Goal: Task Accomplishment & Management: Complete application form

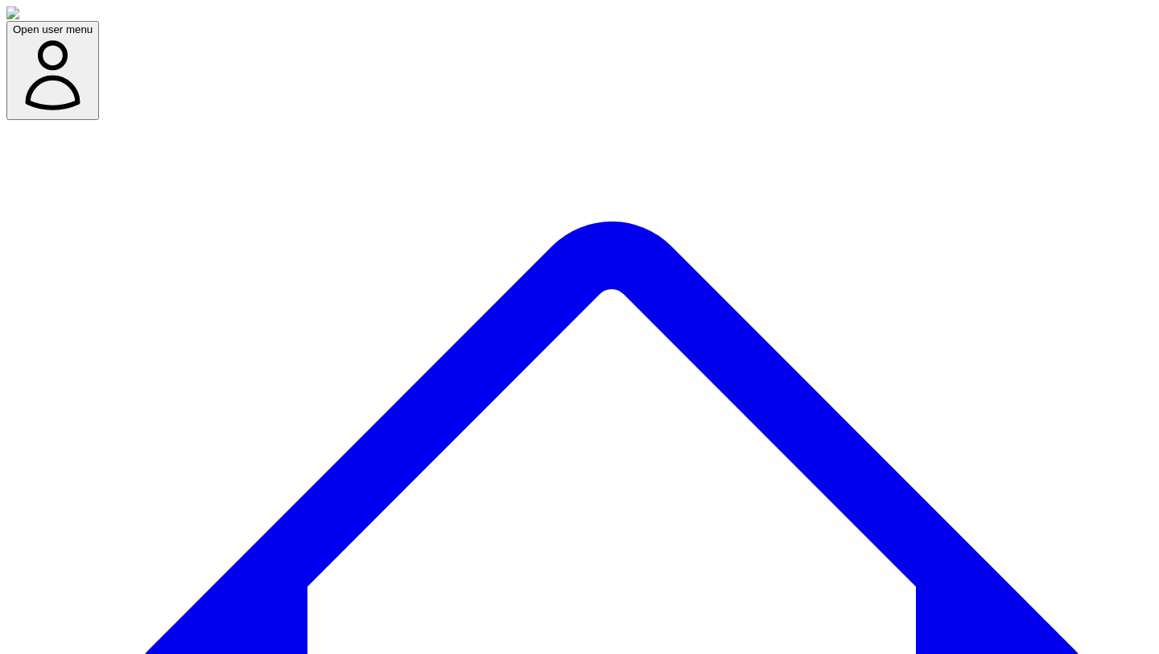
copy div "Creating excellent content starts with capturing human insights/POVs."
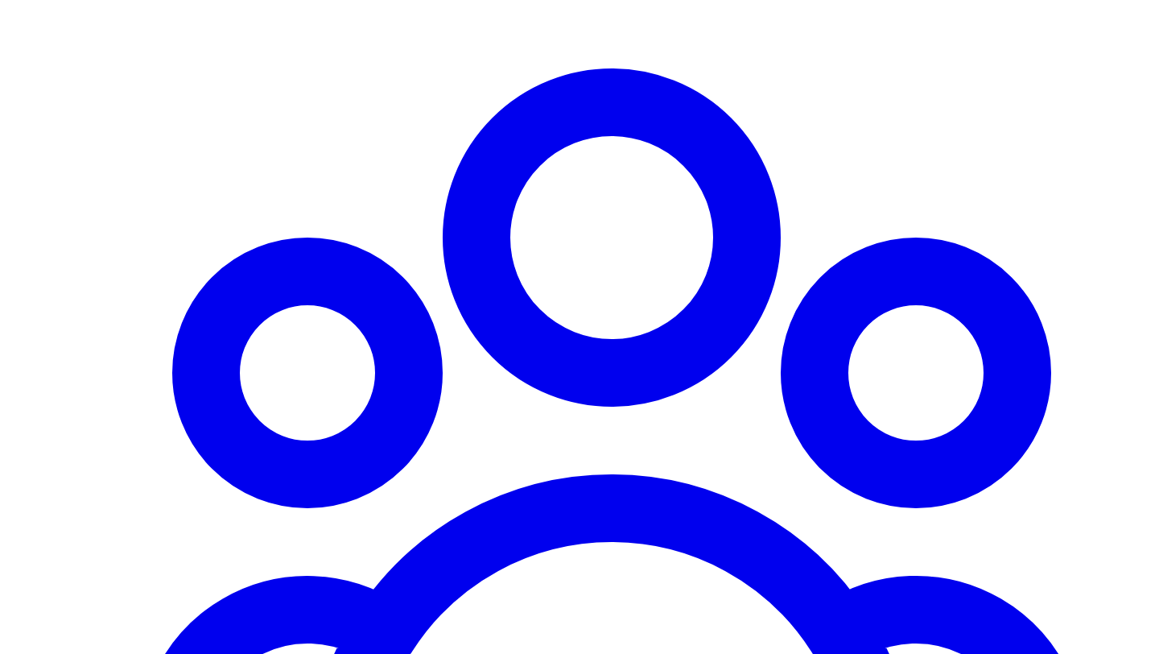
scroll to position [1340, 0]
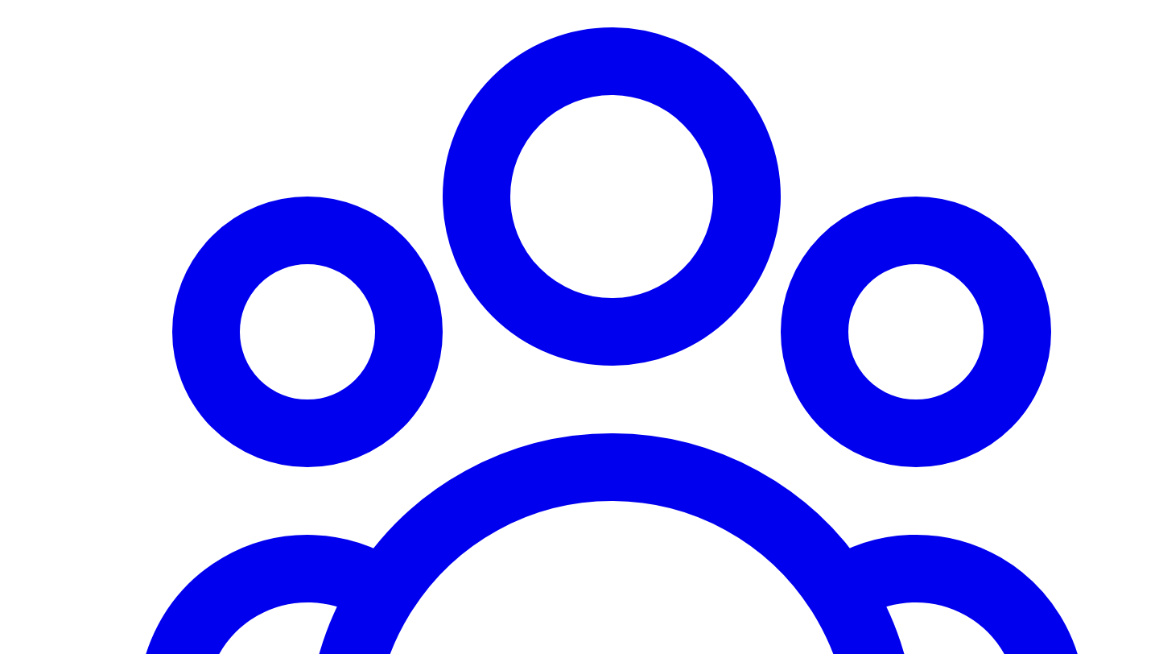
type input "***"
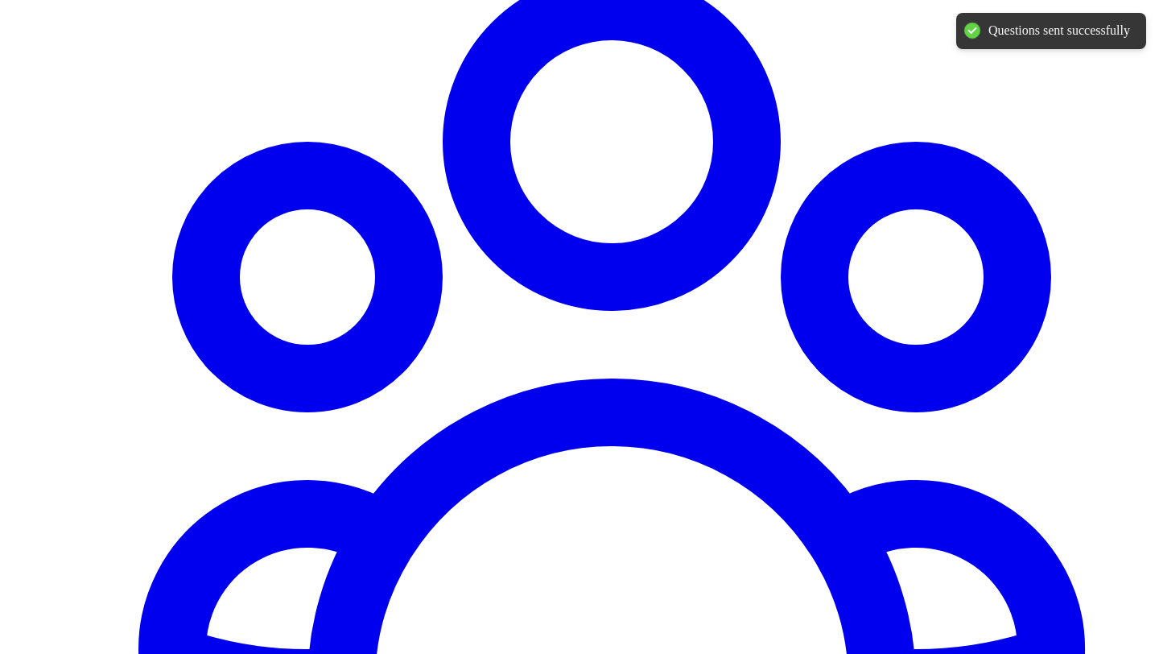
scroll to position [1399, 0]
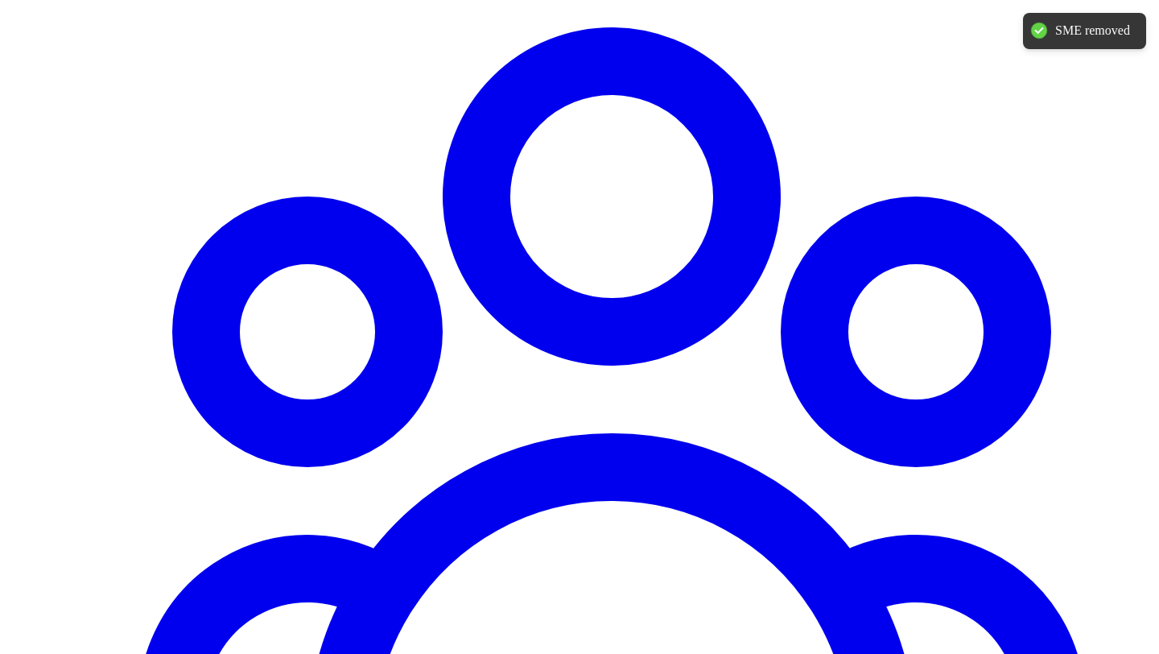
type input "******"
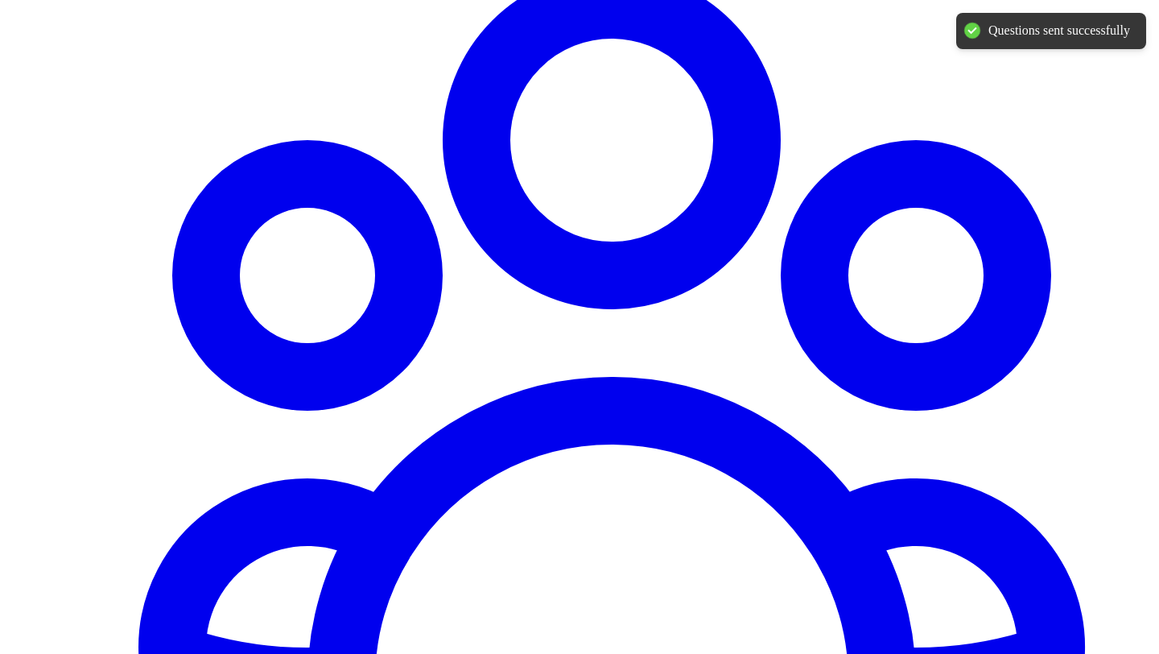
scroll to position [1399, 0]
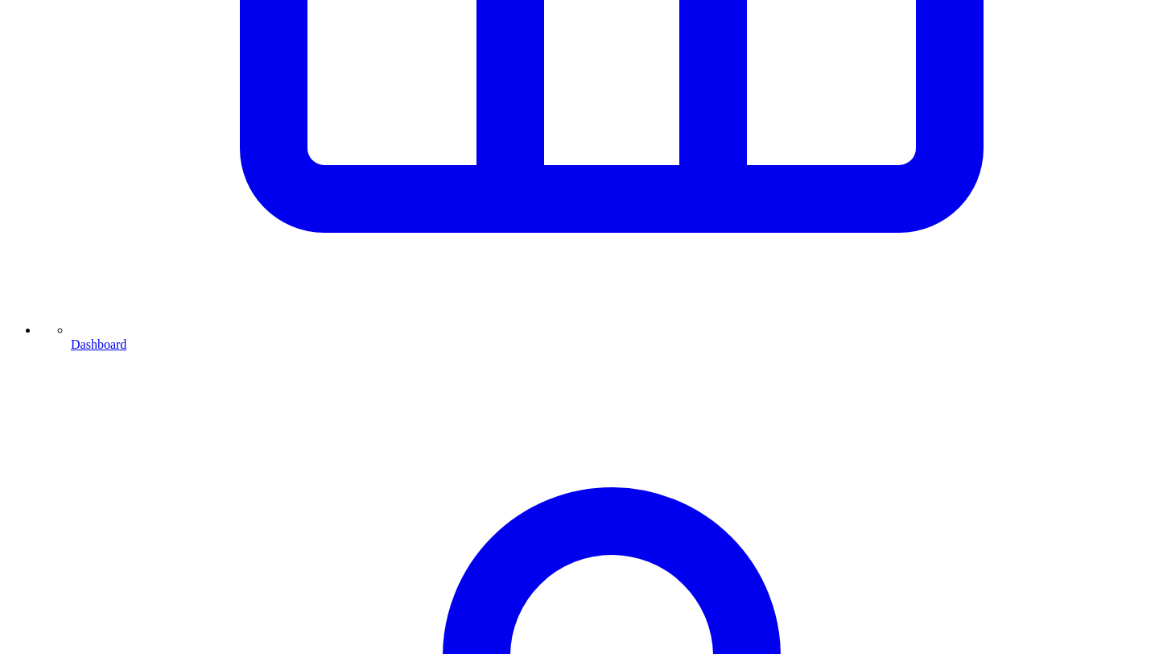
scroll to position [1138, 0]
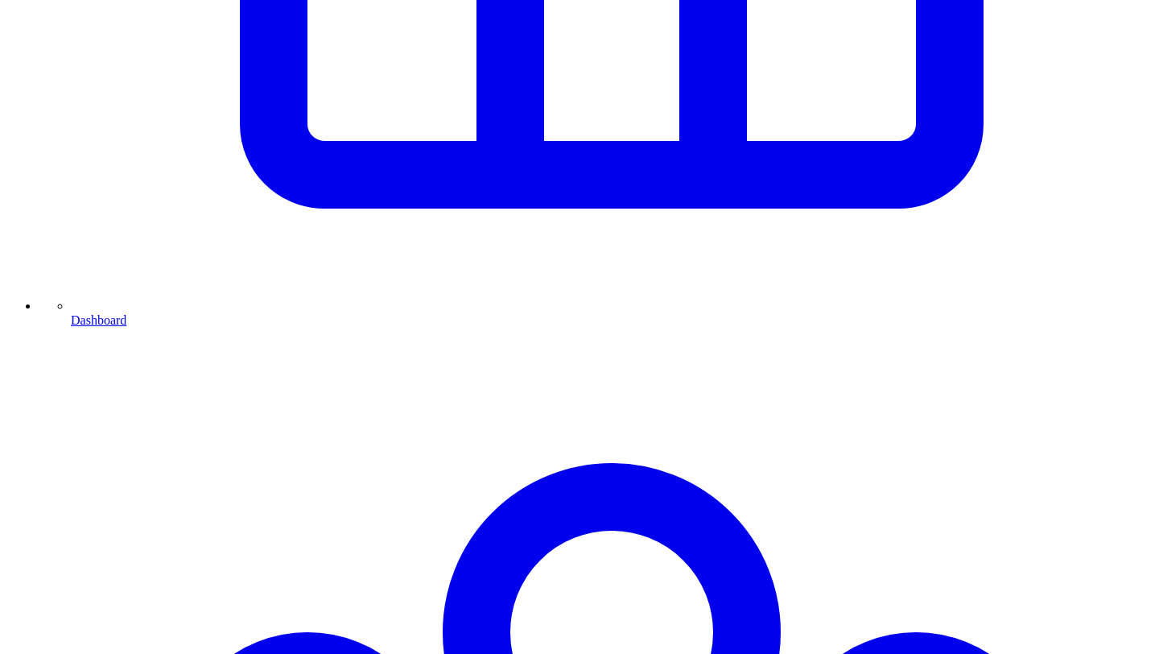
scroll to position [1138, 0]
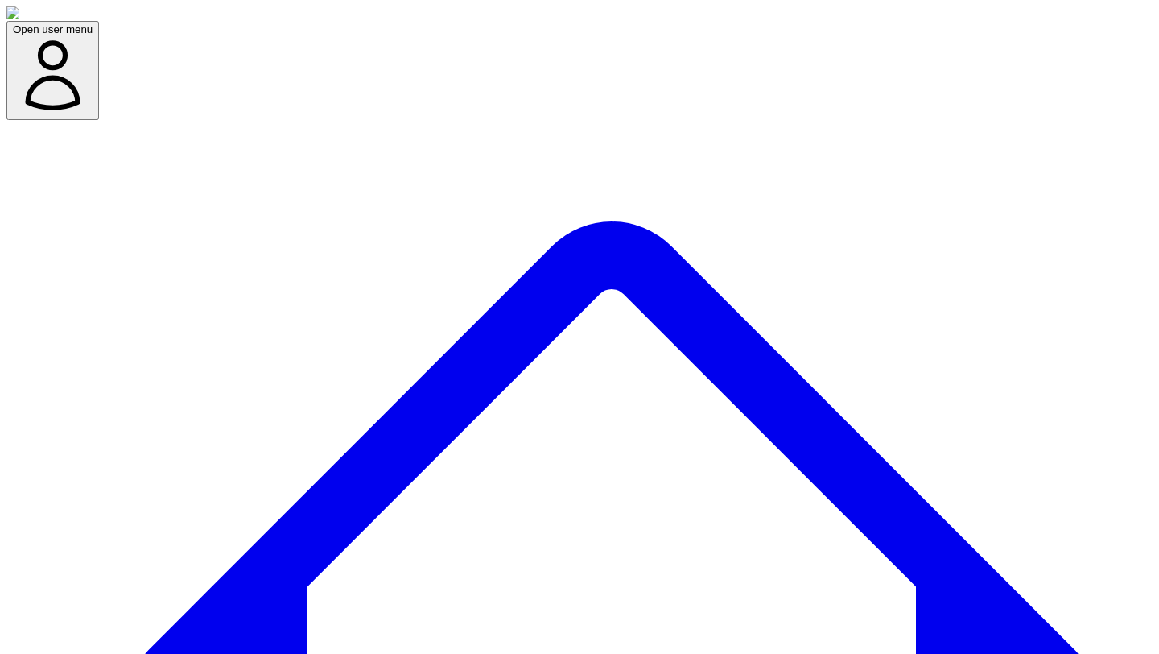
scroll to position [320, 0]
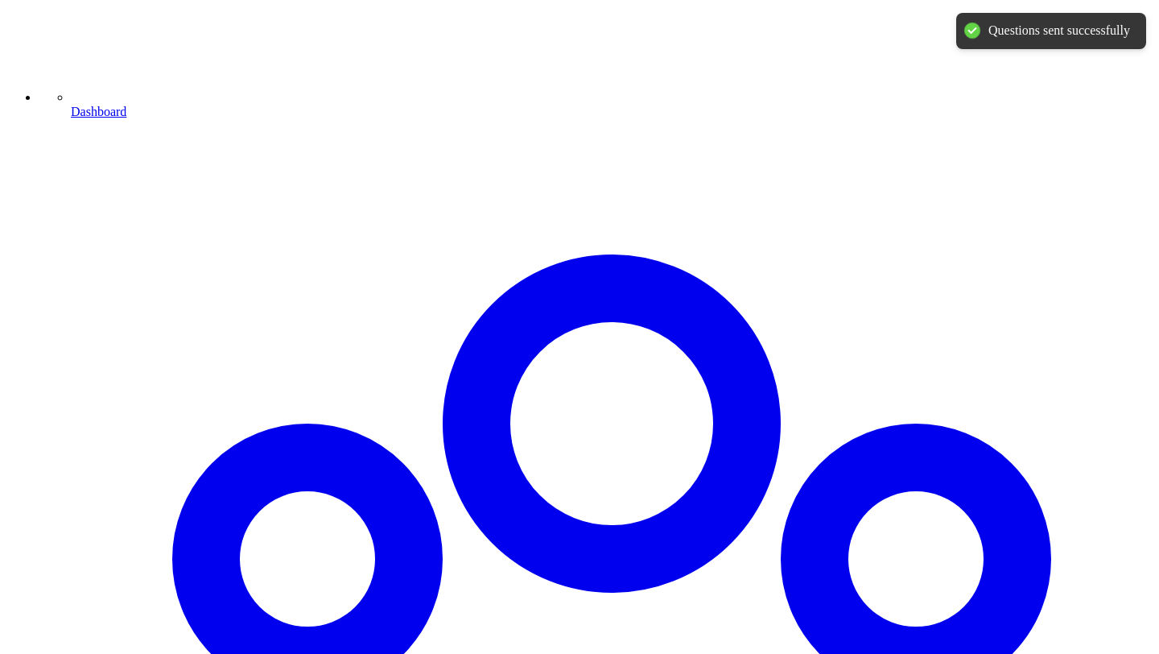
scroll to position [1138, 0]
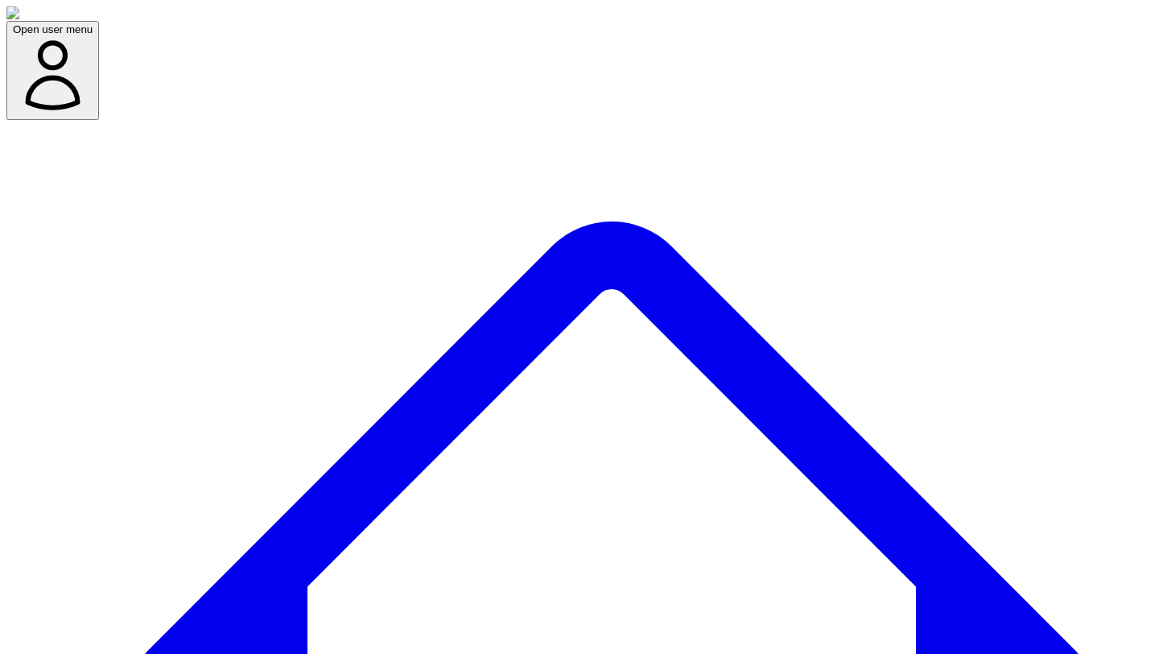
drag, startPoint x: 474, startPoint y: 327, endPoint x: 527, endPoint y: 370, distance: 68.0
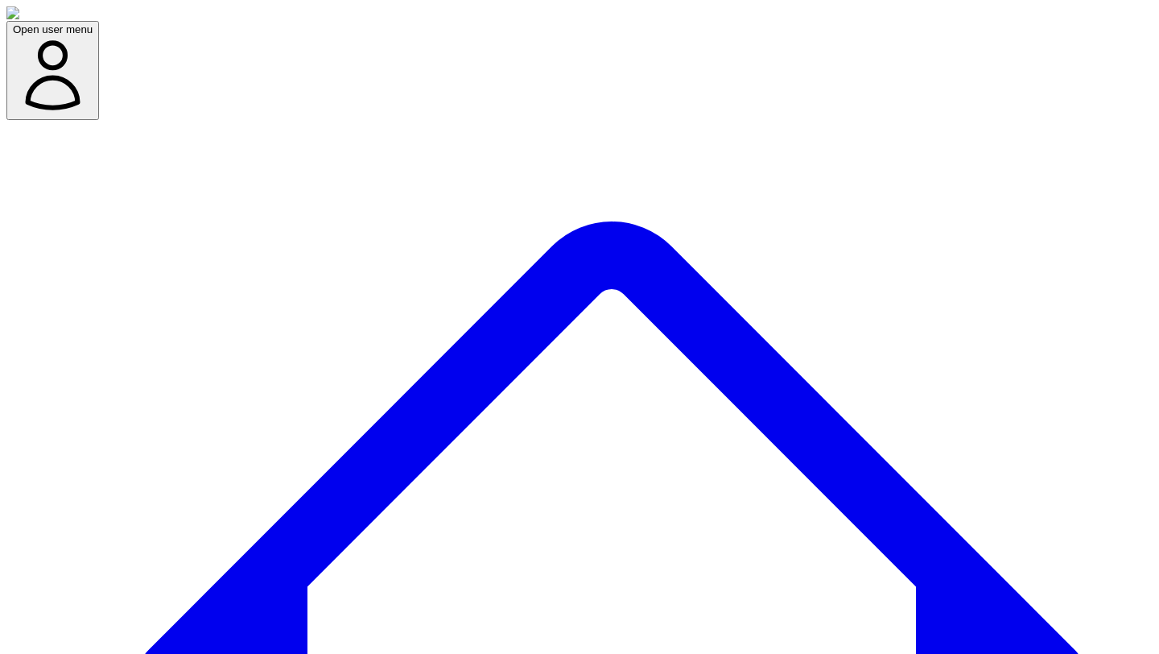
scroll to position [0, 319]
type input "**********"
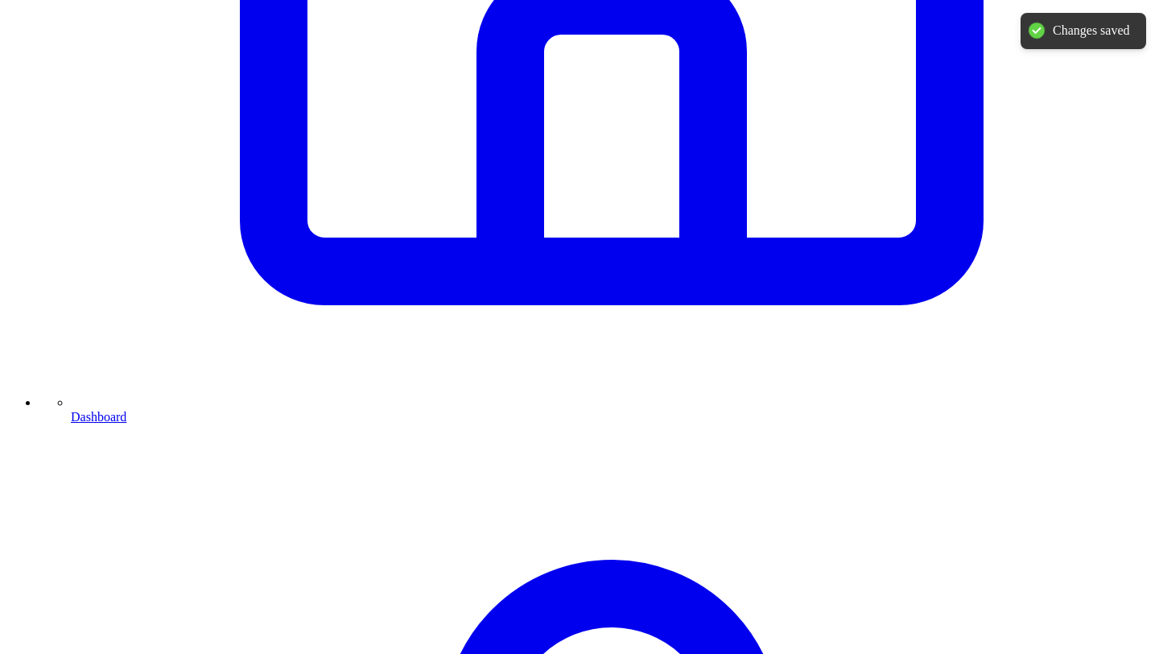
scroll to position [1138, 0]
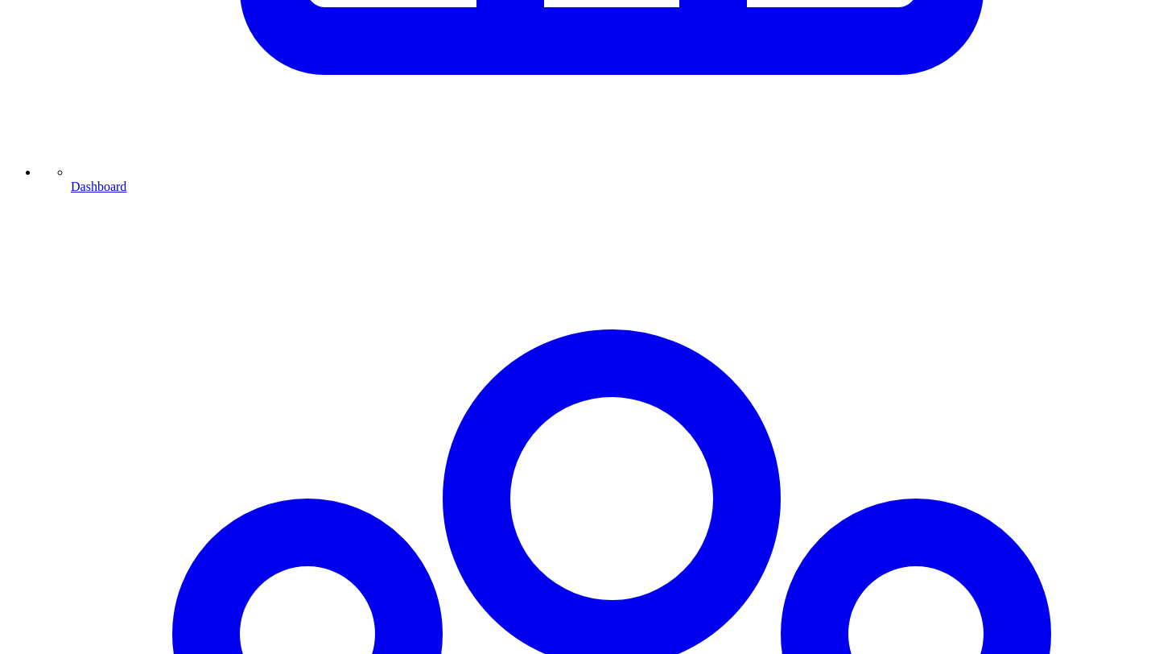
scroll to position [1138, 0]
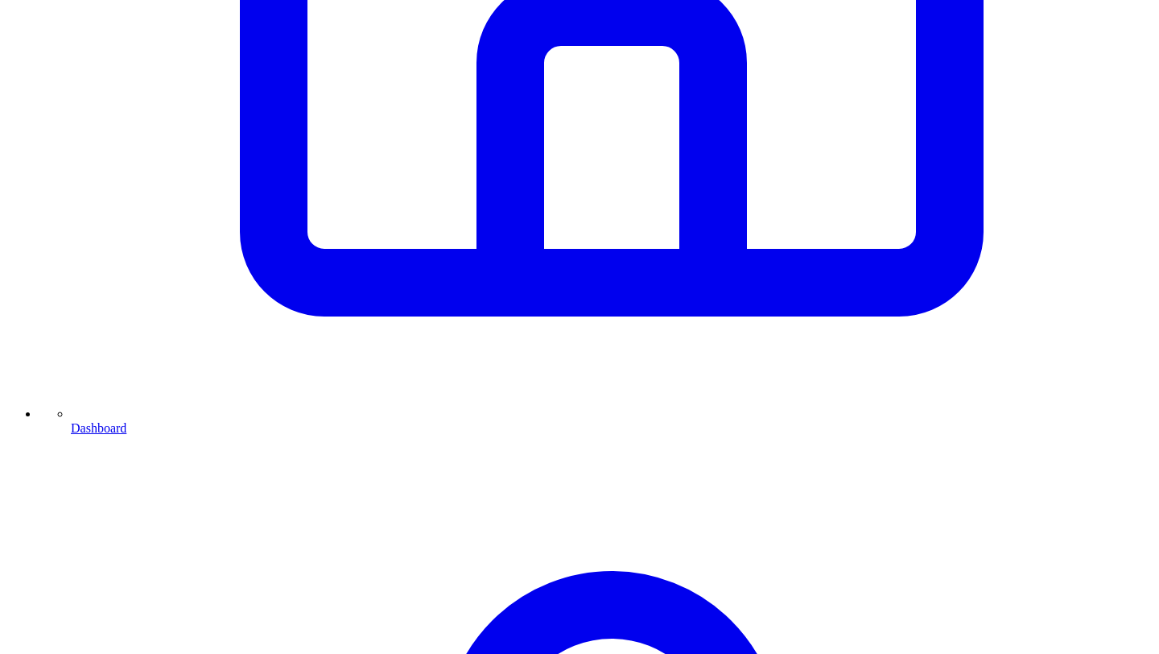
scroll to position [1138, 0]
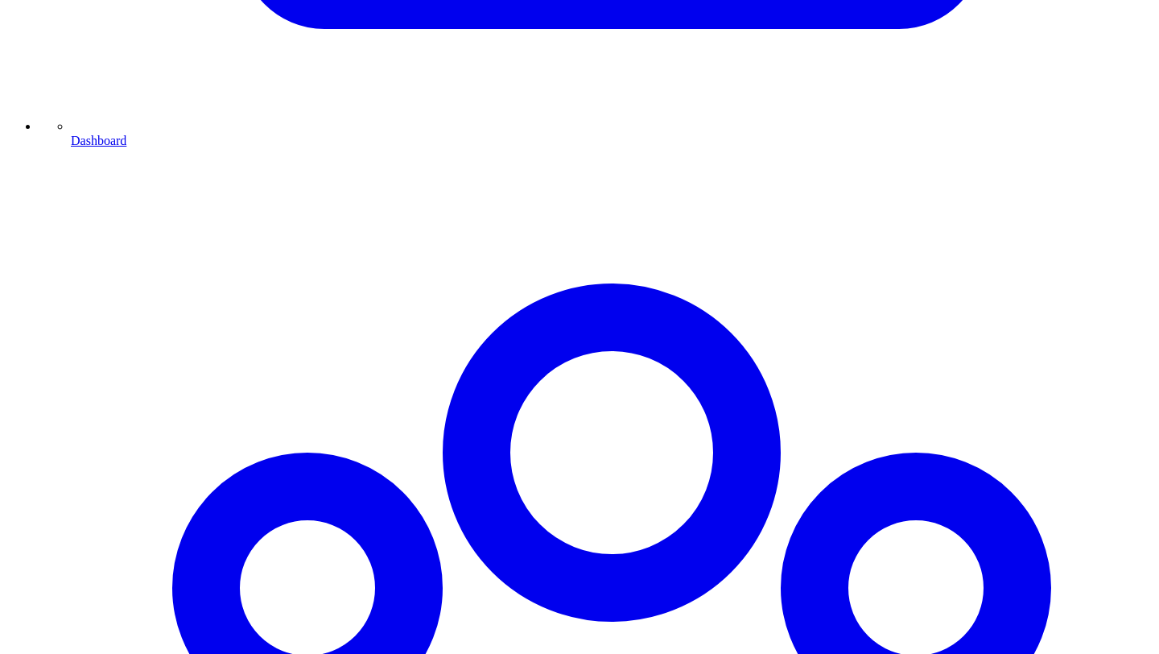
scroll to position [1138, 0]
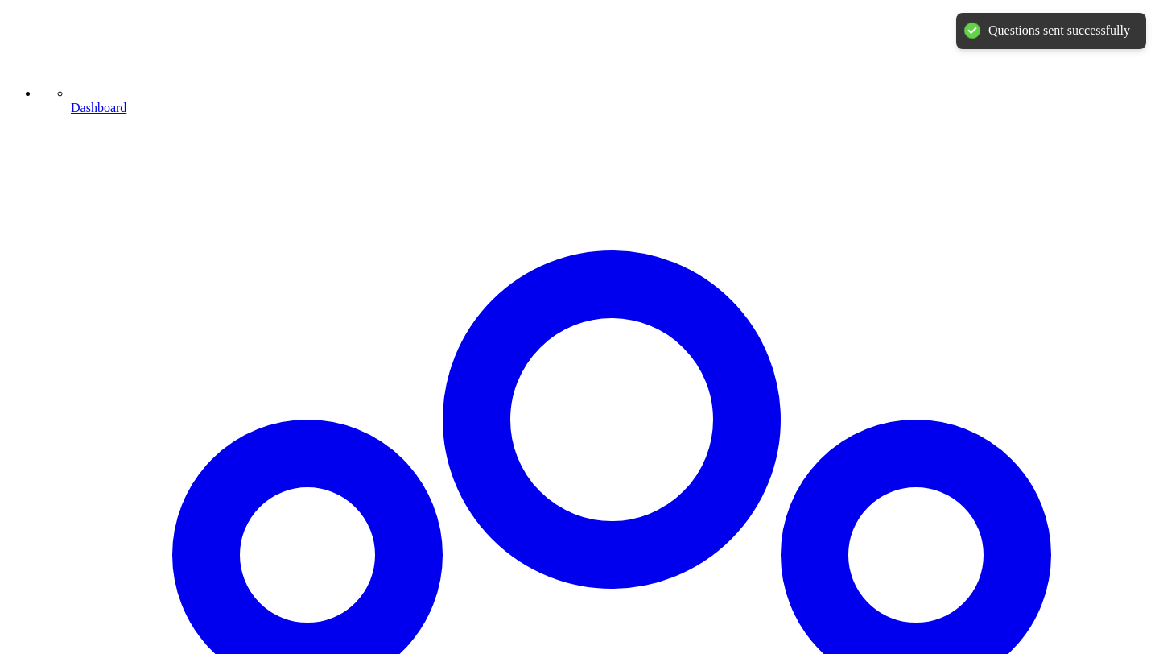
scroll to position [1138, 0]
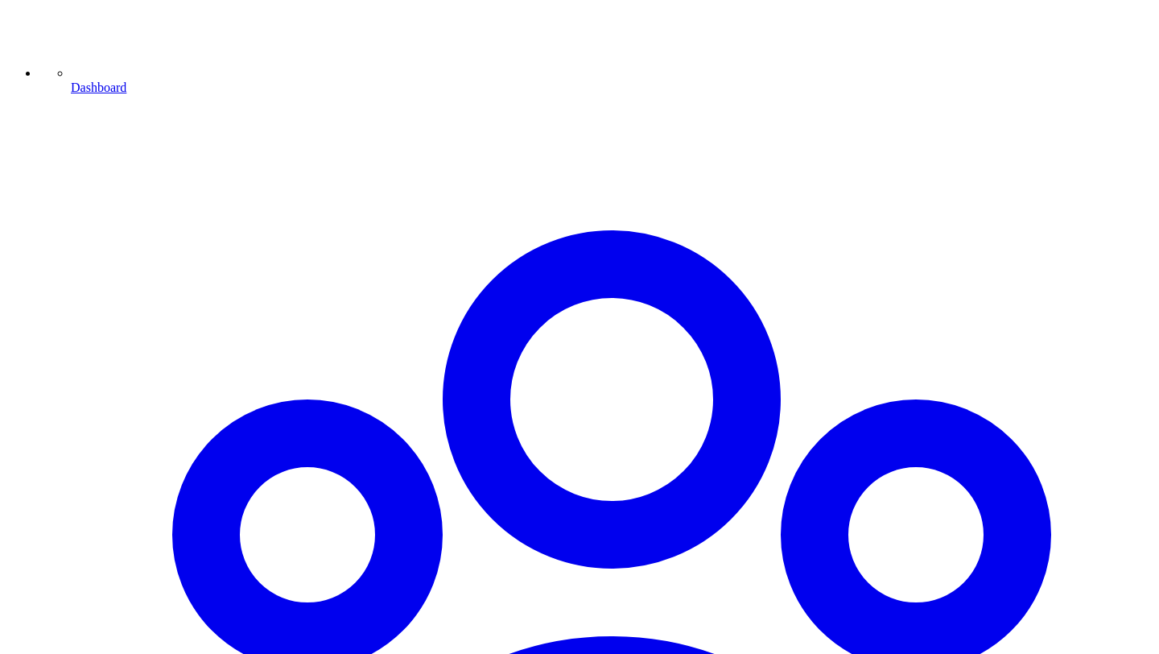
type input "******"
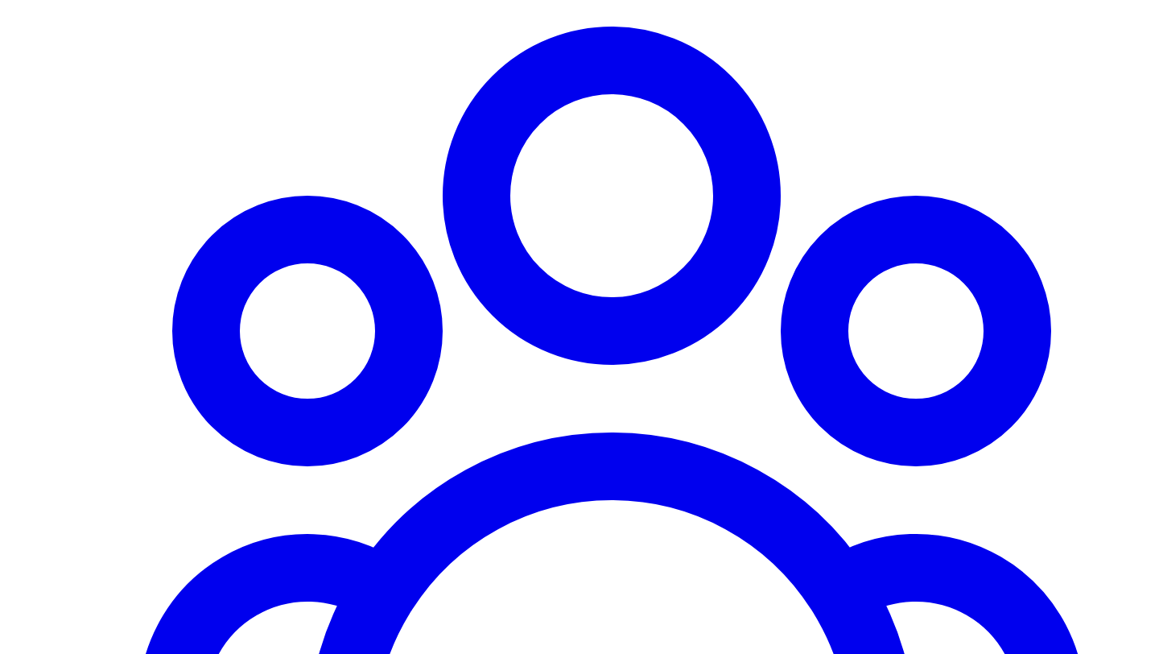
scroll to position [1399, 0]
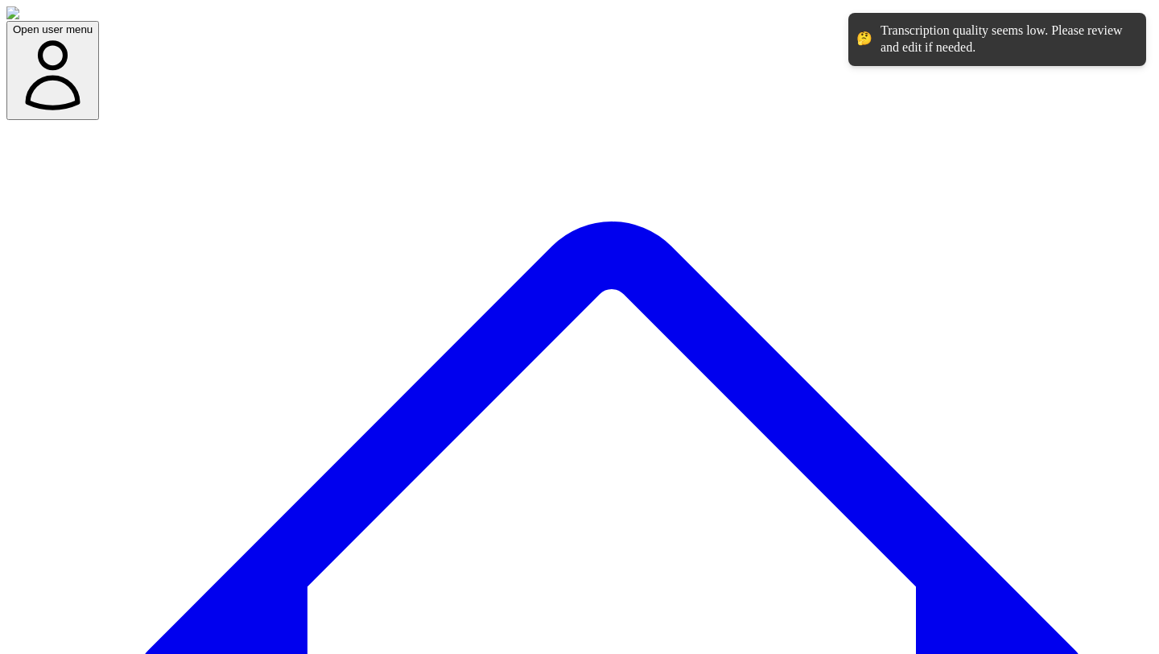
scroll to position [277, 0]
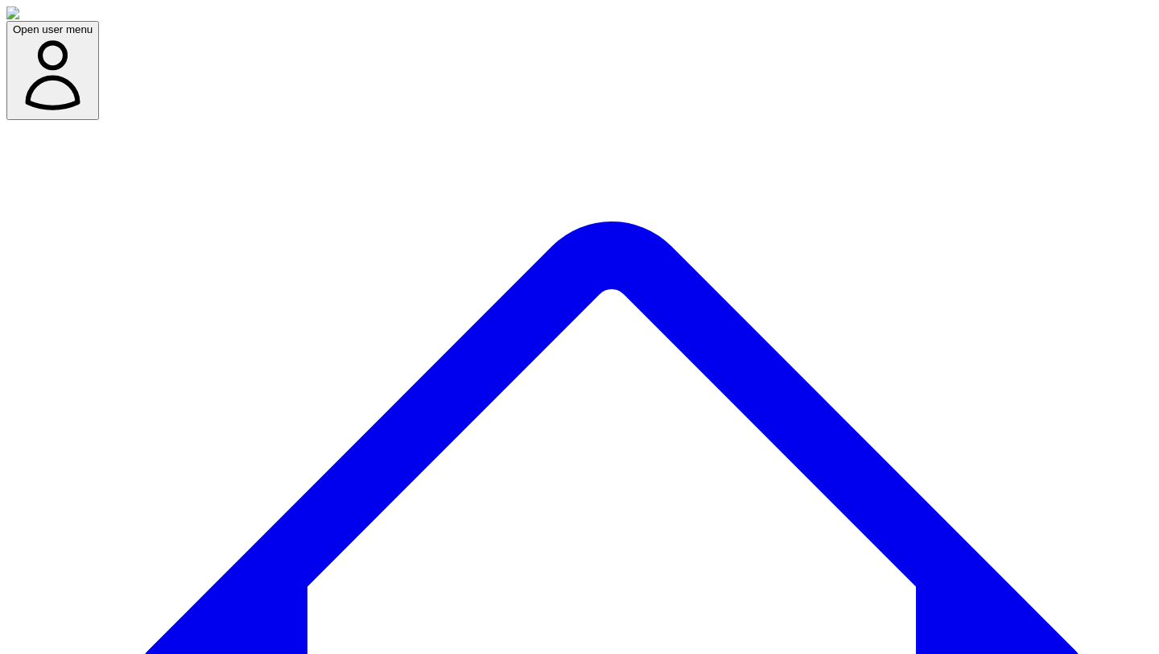
copy div "You."
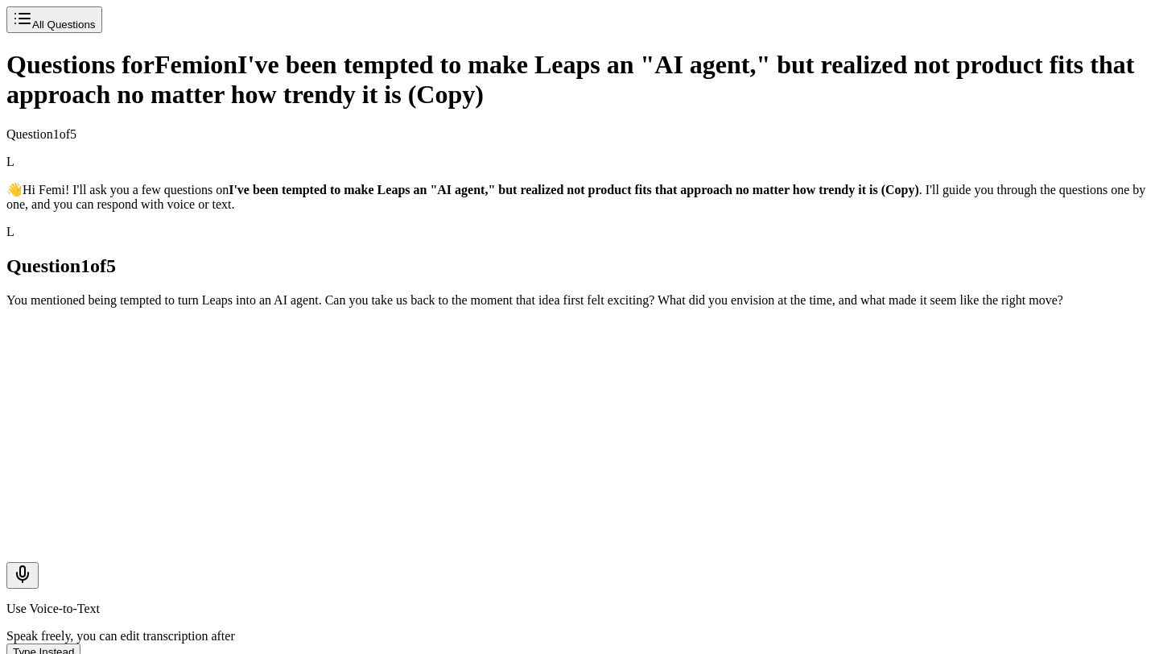
click at [32, 564] on icon "Use Voice-to-Text" at bounding box center [22, 573] width 19 height 19
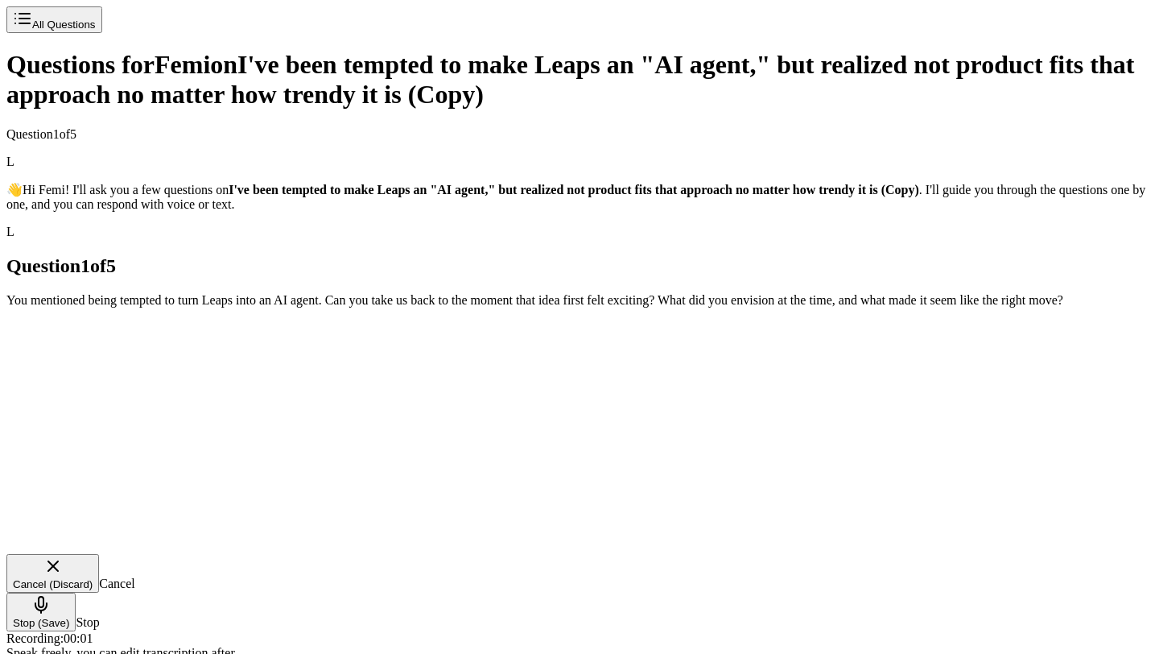
click at [99, 554] on button "Cancel (Discard)" at bounding box center [52, 573] width 93 height 39
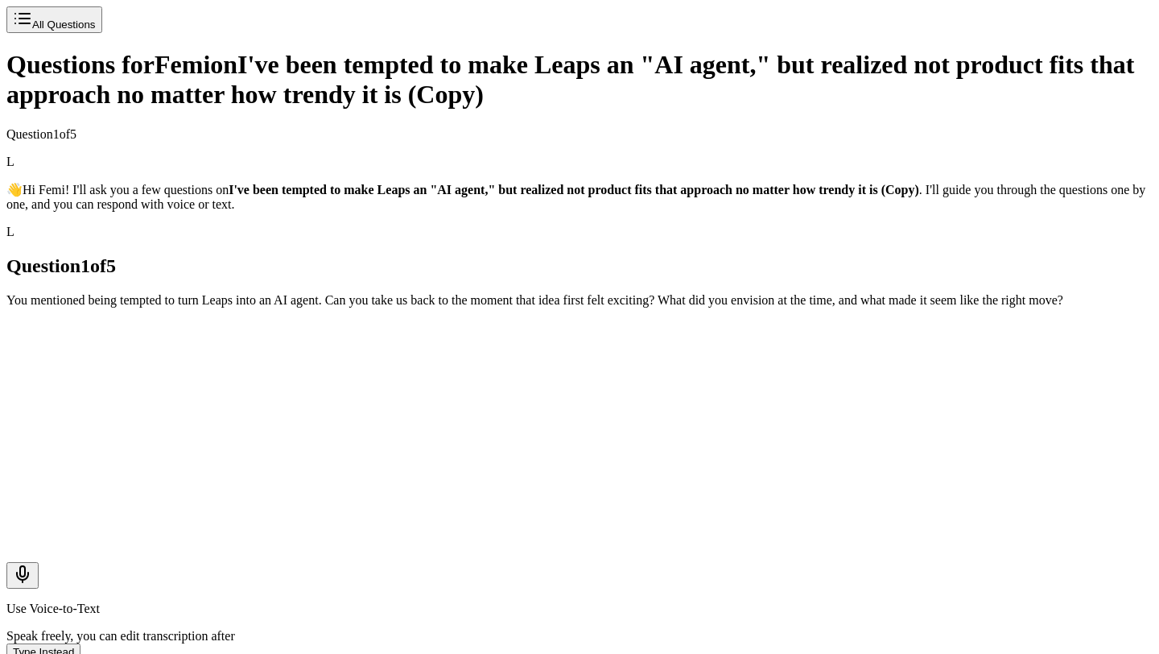
click at [23, 580] on line "Use Voice-to-Text" at bounding box center [23, 581] width 0 height 2
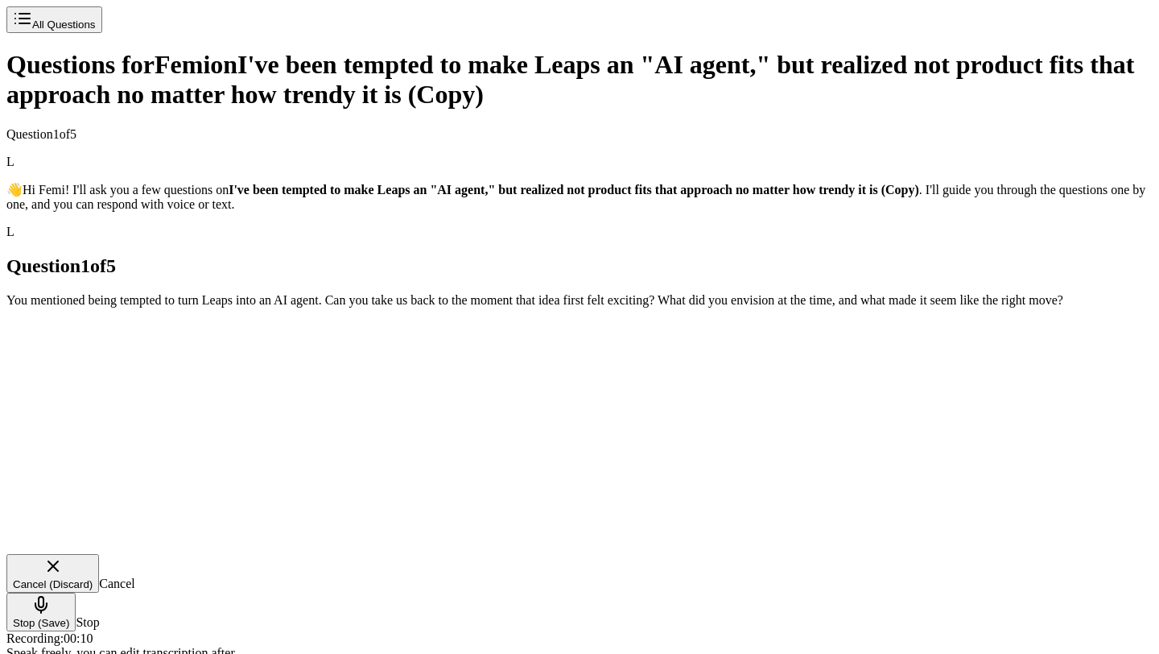
click at [51, 595] on icon "Stop Recording - Save Audio" at bounding box center [40, 604] width 19 height 19
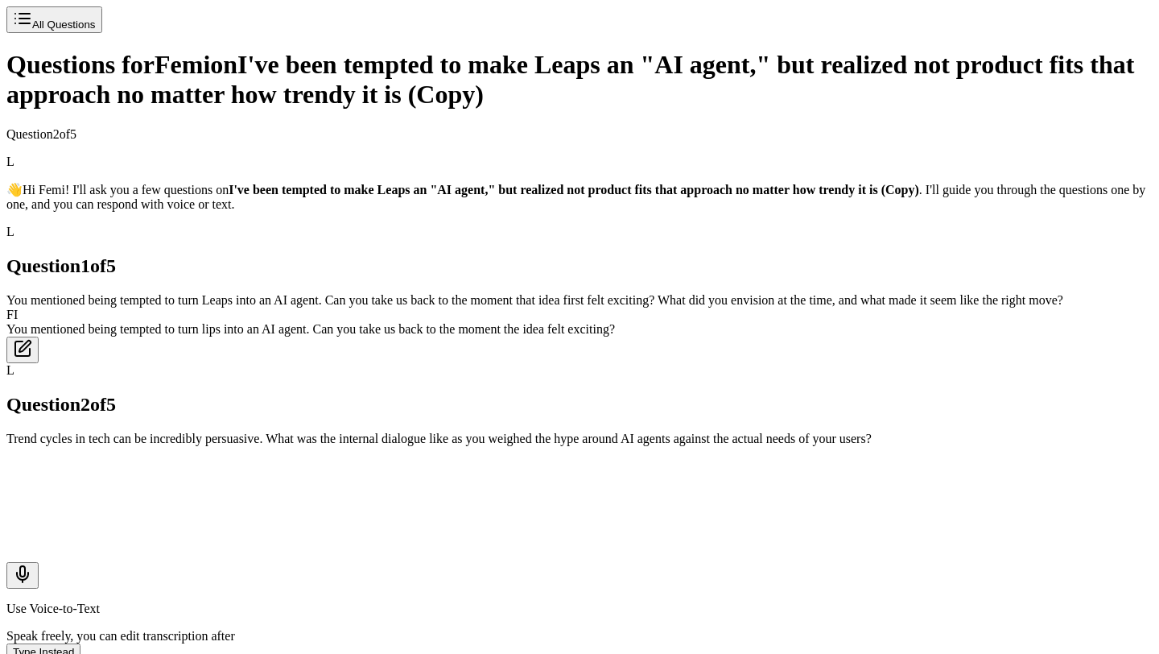
click at [25, 566] on icon "Use Voice-to-Text" at bounding box center [22, 571] width 5 height 10
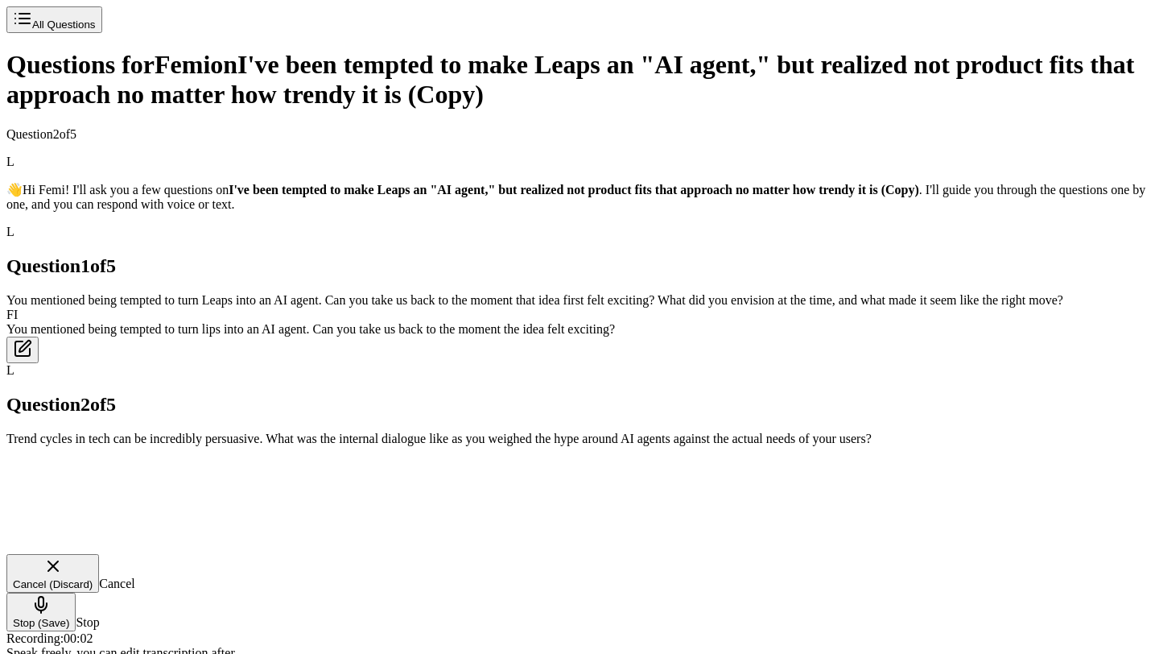
click at [51, 595] on icon "Stop Recording - Save Audio" at bounding box center [40, 604] width 19 height 19
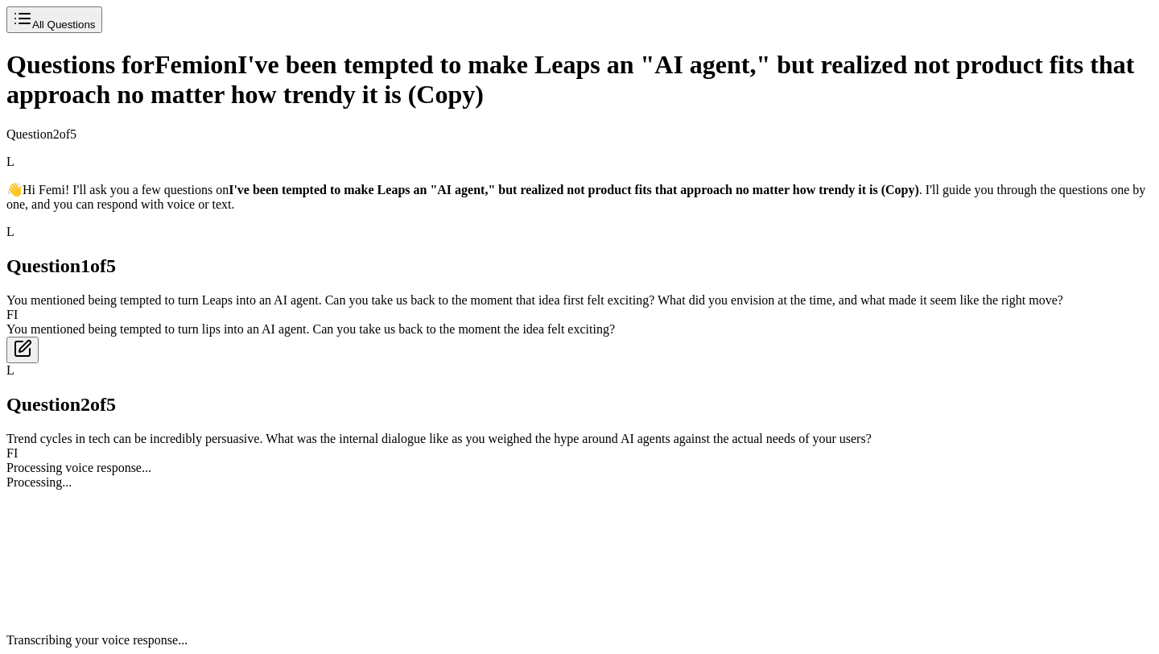
scroll to position [84, 0]
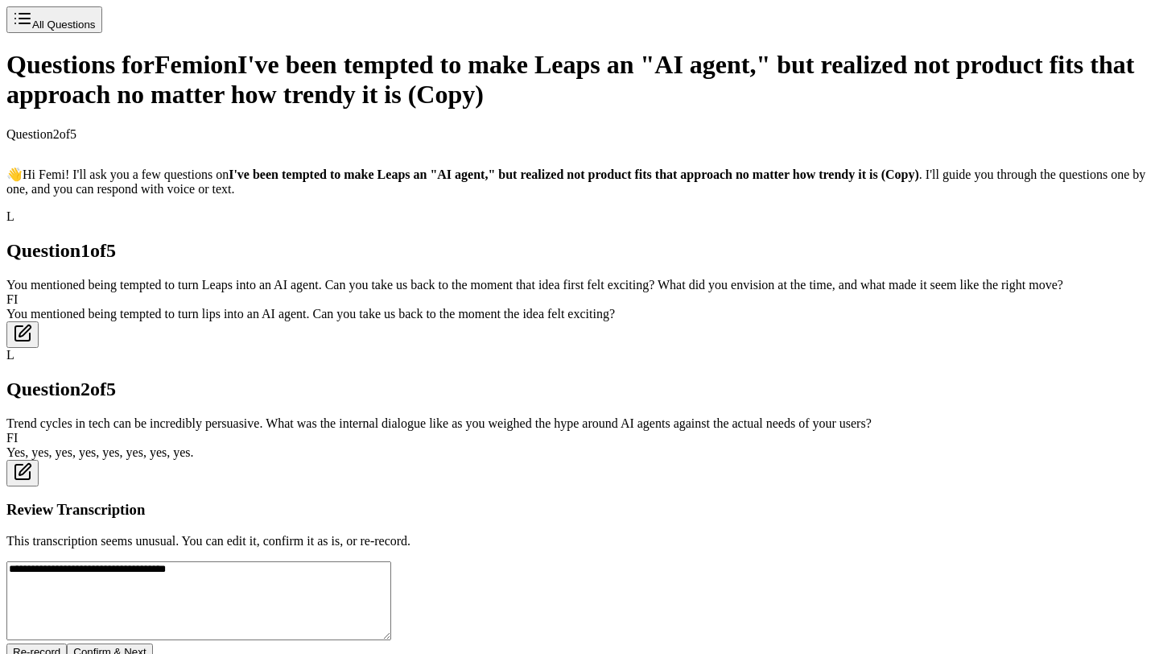
click at [67, 643] on button "Re-record" at bounding box center [36, 651] width 60 height 17
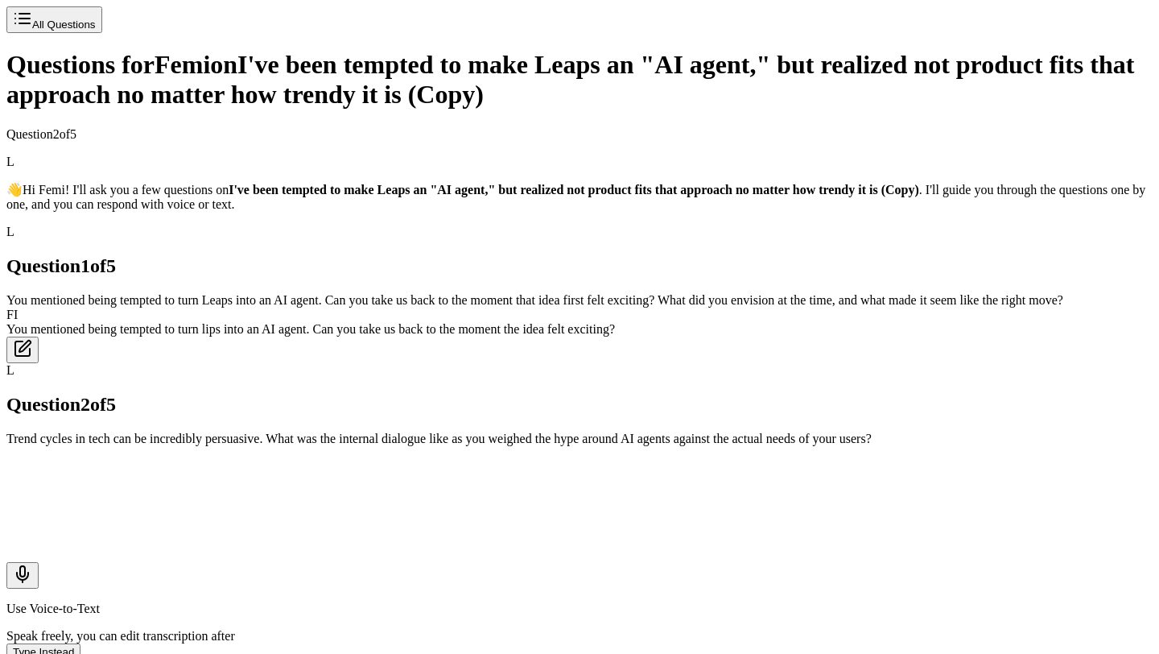
click at [39, 562] on button "Use Voice-to-Text" at bounding box center [22, 575] width 32 height 27
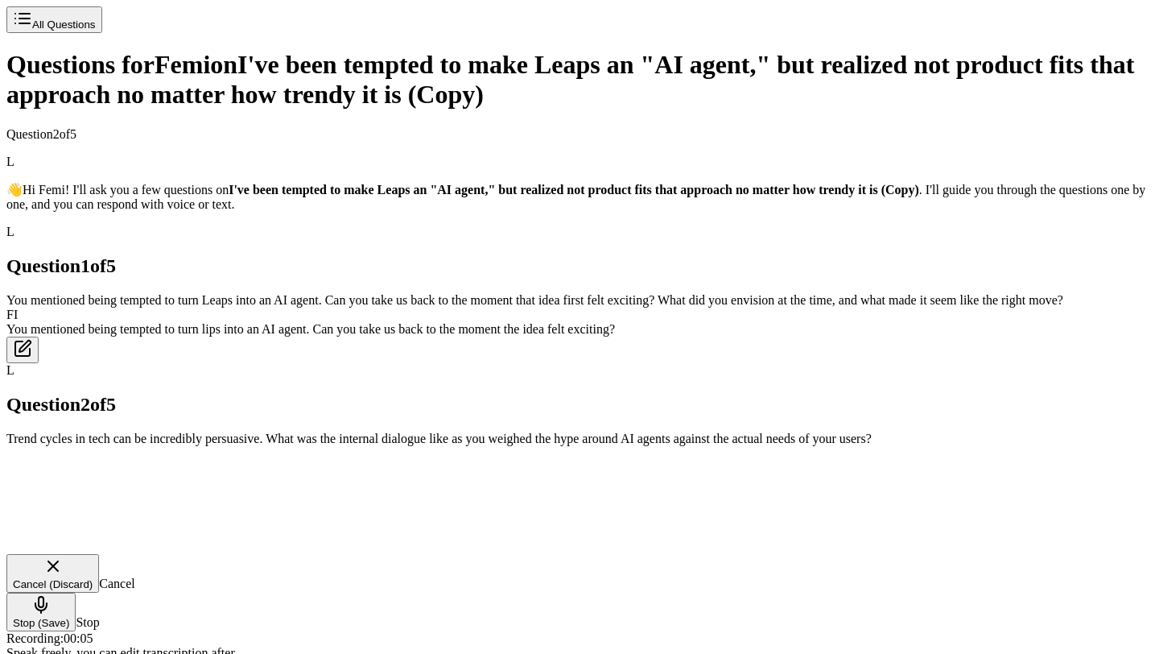
click at [76, 593] on button "Stop (Save)" at bounding box center [40, 612] width 69 height 39
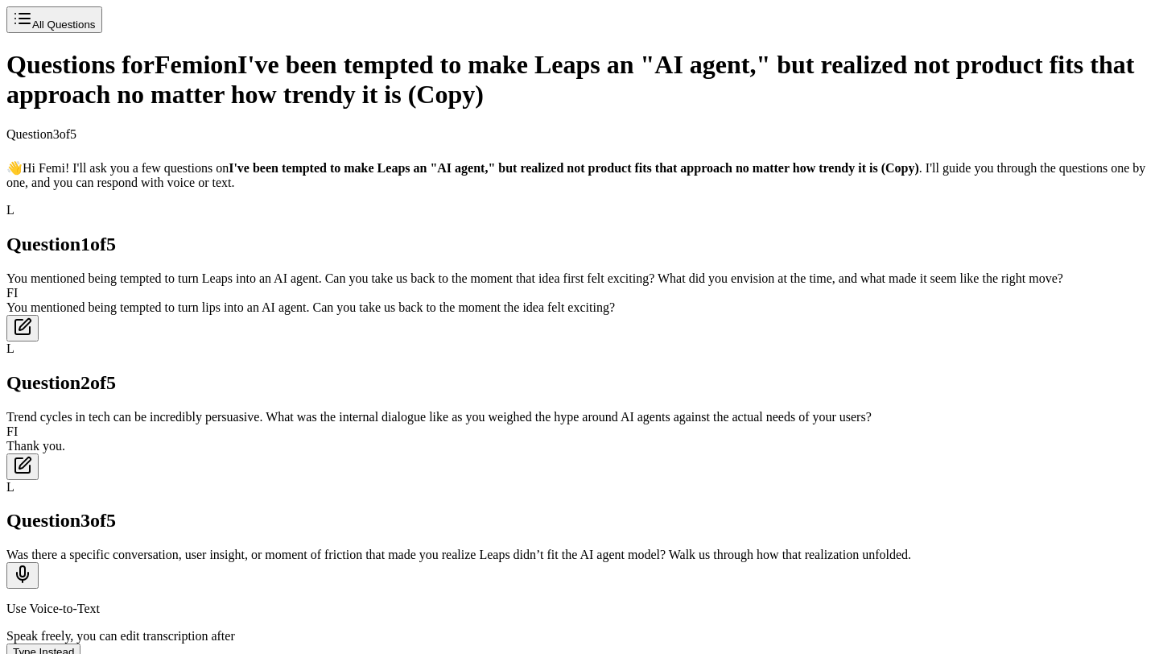
scroll to position [161, 0]
click at [770, 439] on div "Thank you." at bounding box center [579, 446] width 1146 height 14
copy div "Thank you."
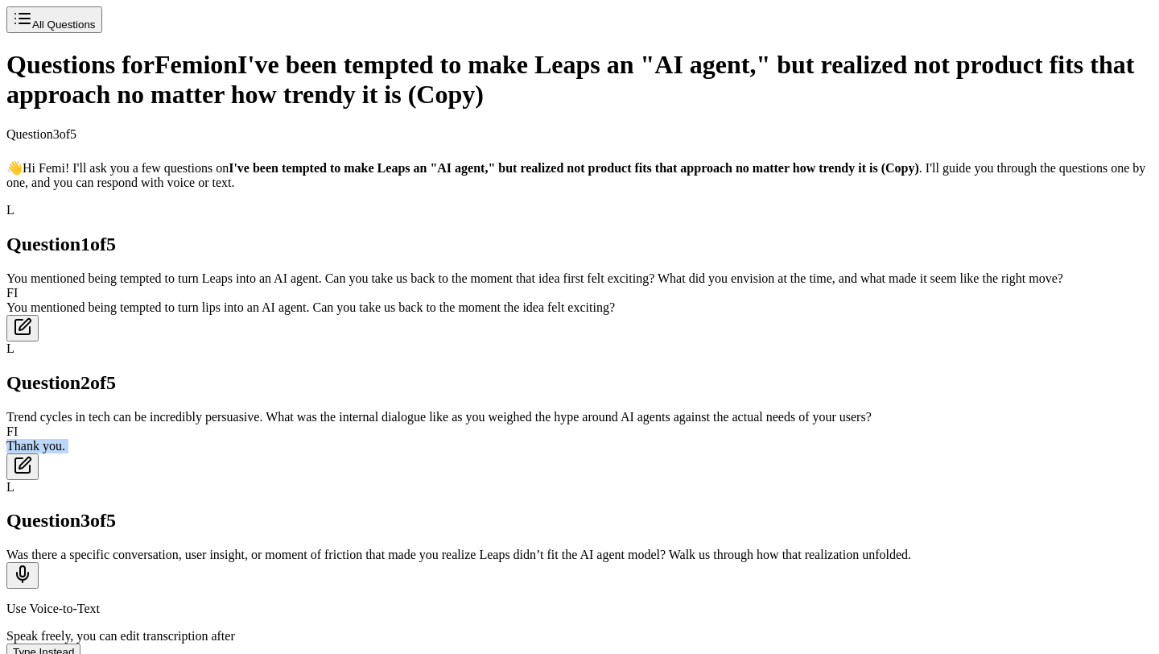
click at [516, 424] on div "FI Thank you." at bounding box center [579, 452] width 1146 height 56
click at [675, 372] on h2 "Question 2 of 5" at bounding box center [579, 383] width 1146 height 22
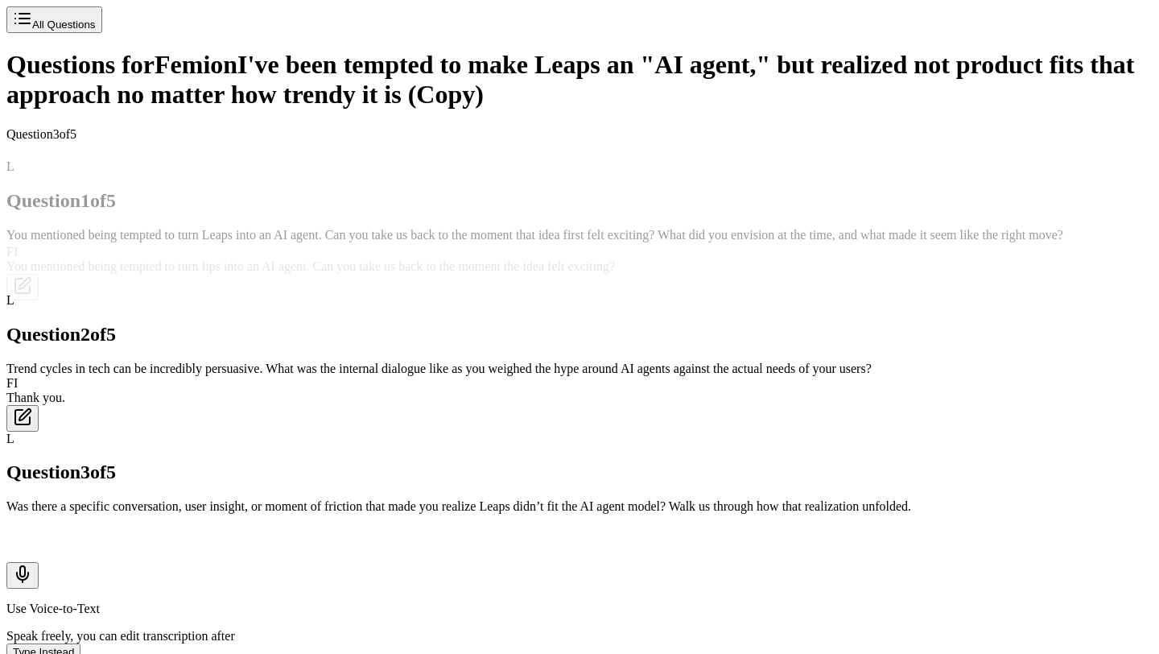
scroll to position [77, 0]
click at [32, 564] on icon "Use Voice-to-Text" at bounding box center [22, 573] width 19 height 19
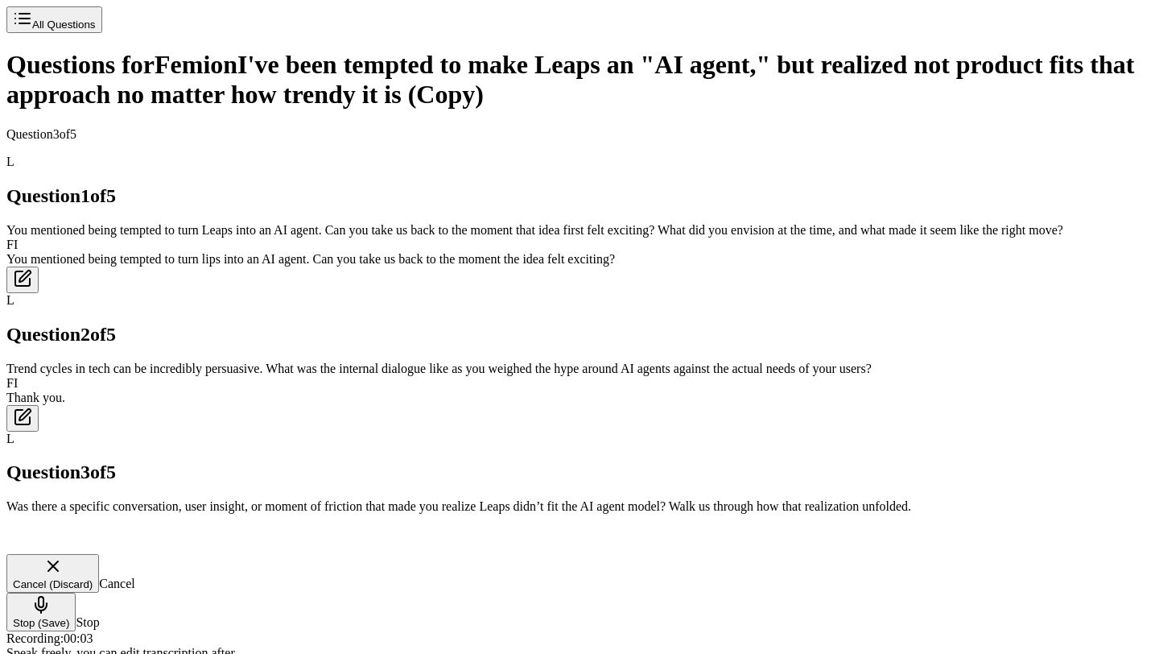
click at [51, 595] on icon "Stop Recording - Save Audio" at bounding box center [40, 604] width 19 height 19
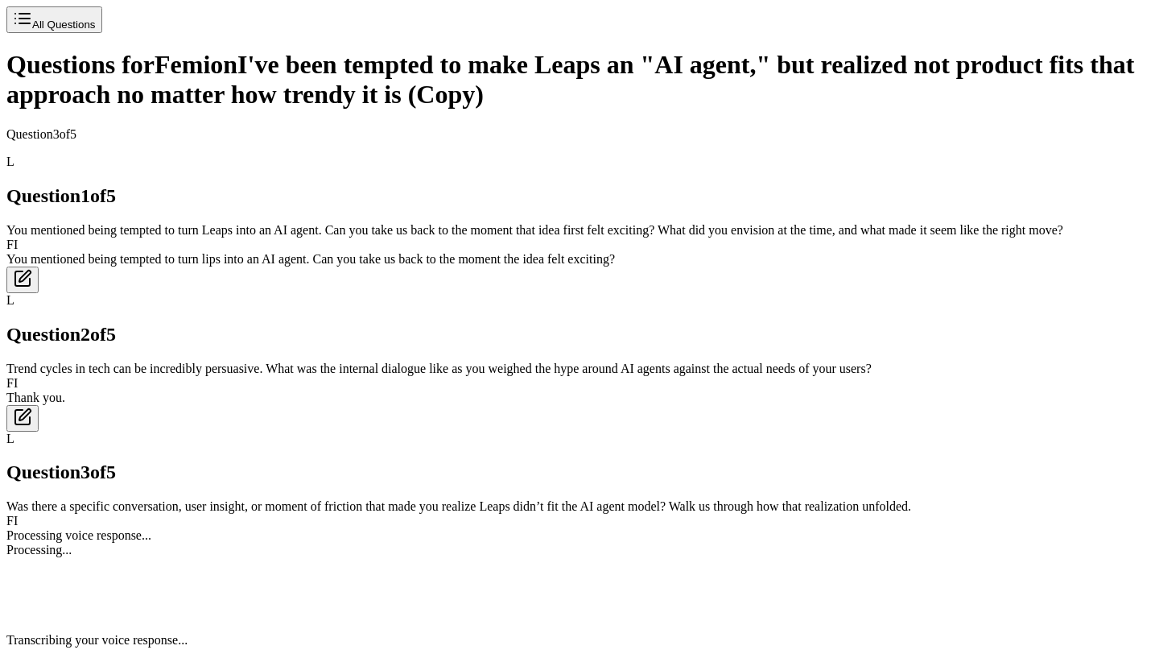
scroll to position [161, 0]
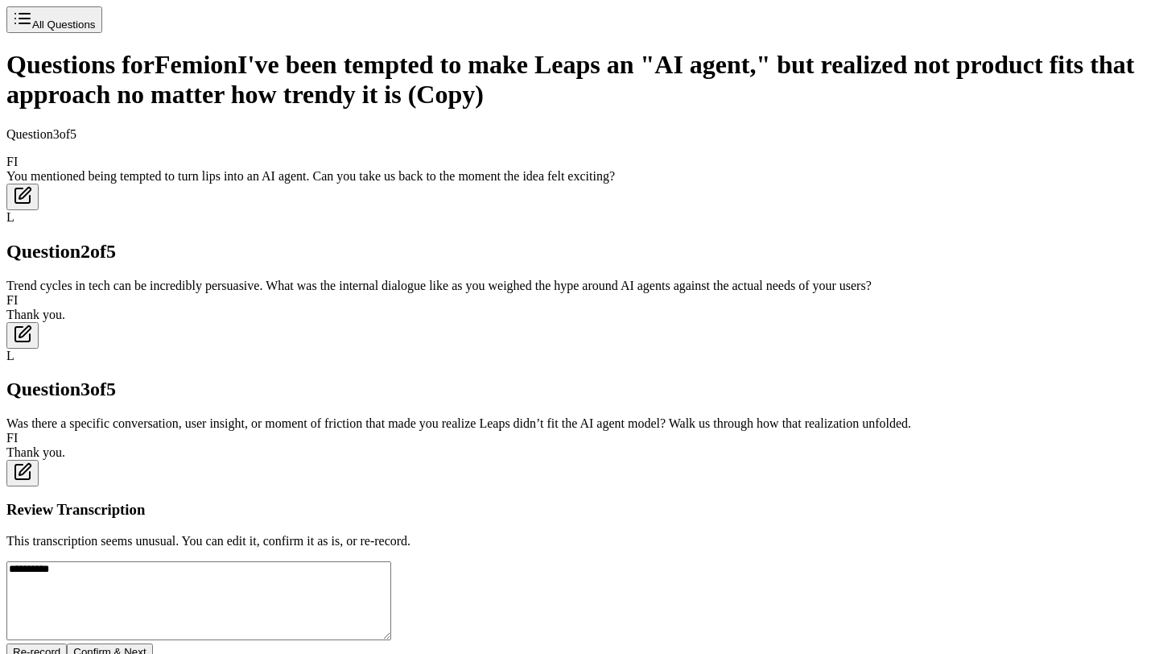
click at [67, 643] on button "Re-record" at bounding box center [36, 651] width 60 height 17
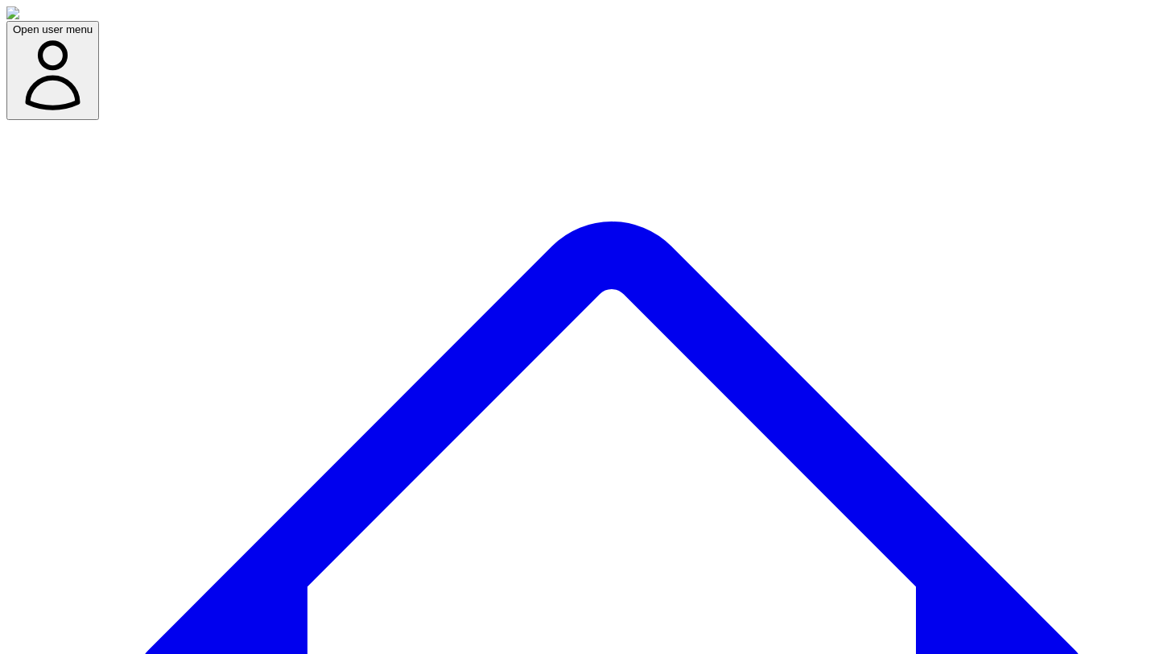
scroll to position [354, 0]
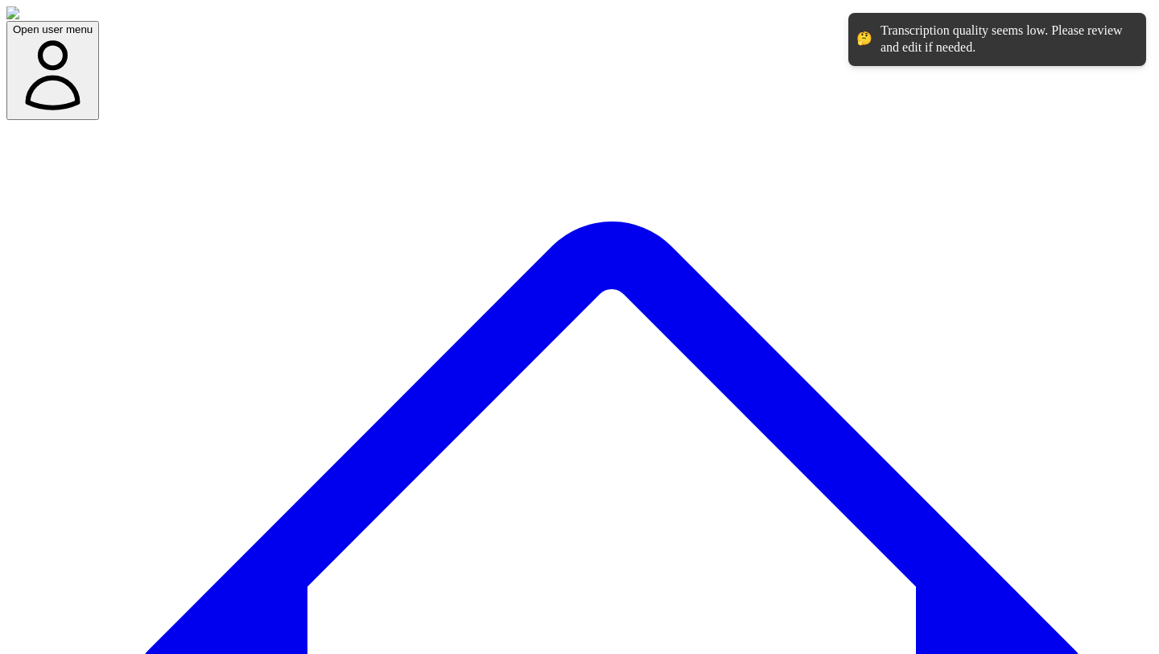
scroll to position [491, 0]
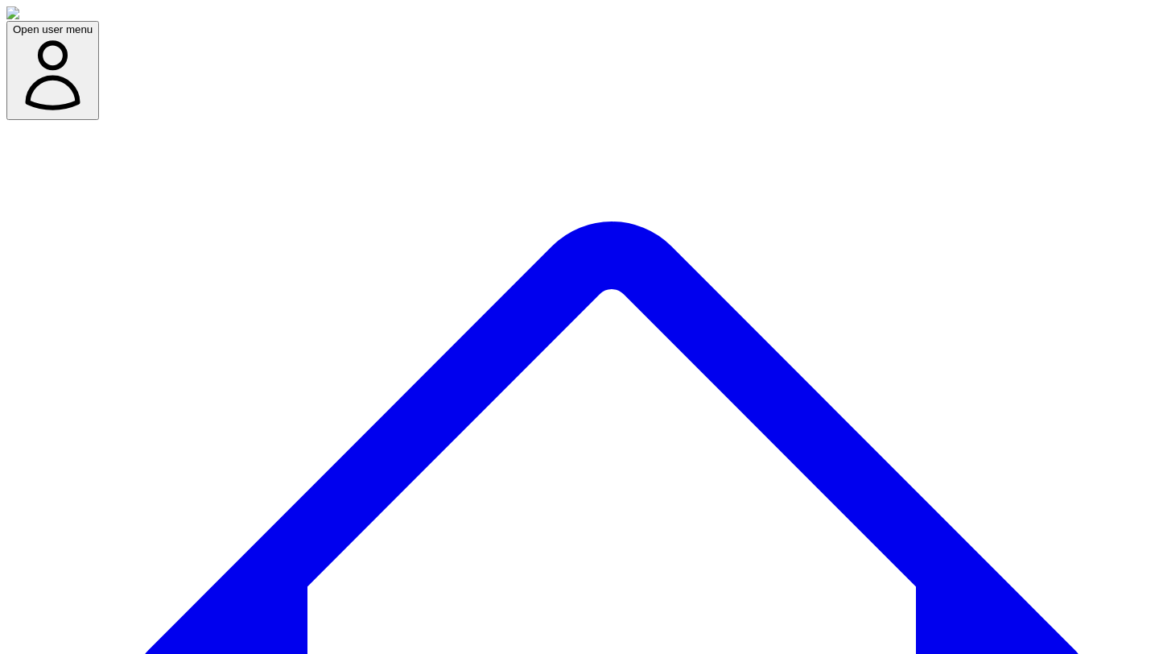
type textarea "*"
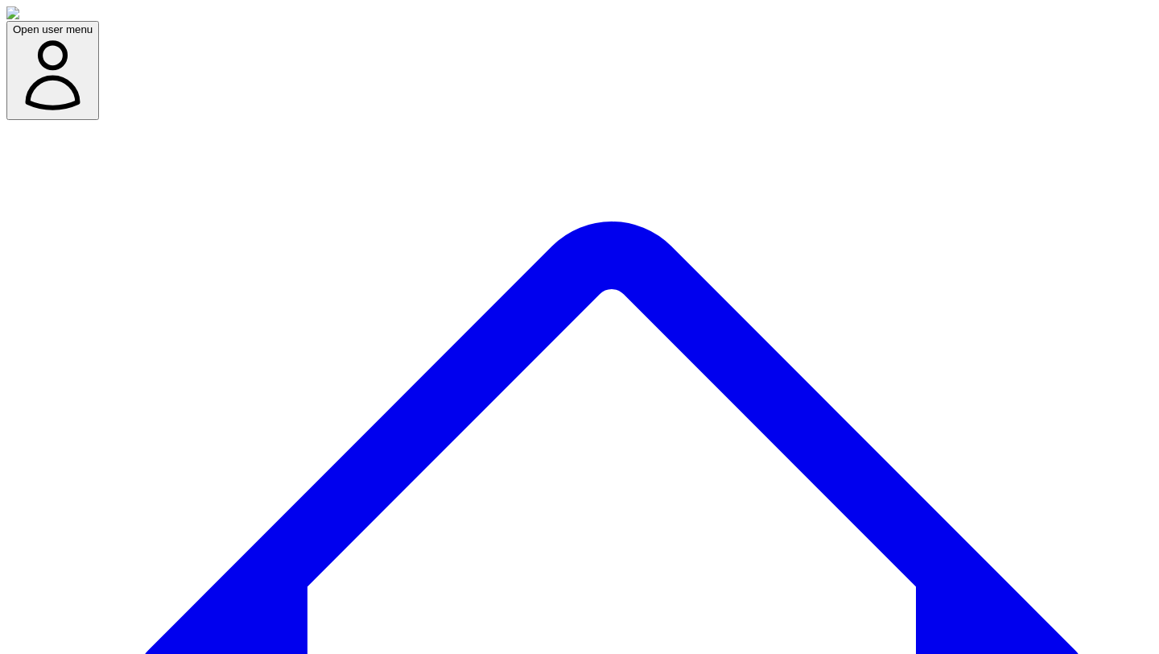
paste textarea "**********"
type textarea "**********"
type textarea "*"
type textarea "**********"
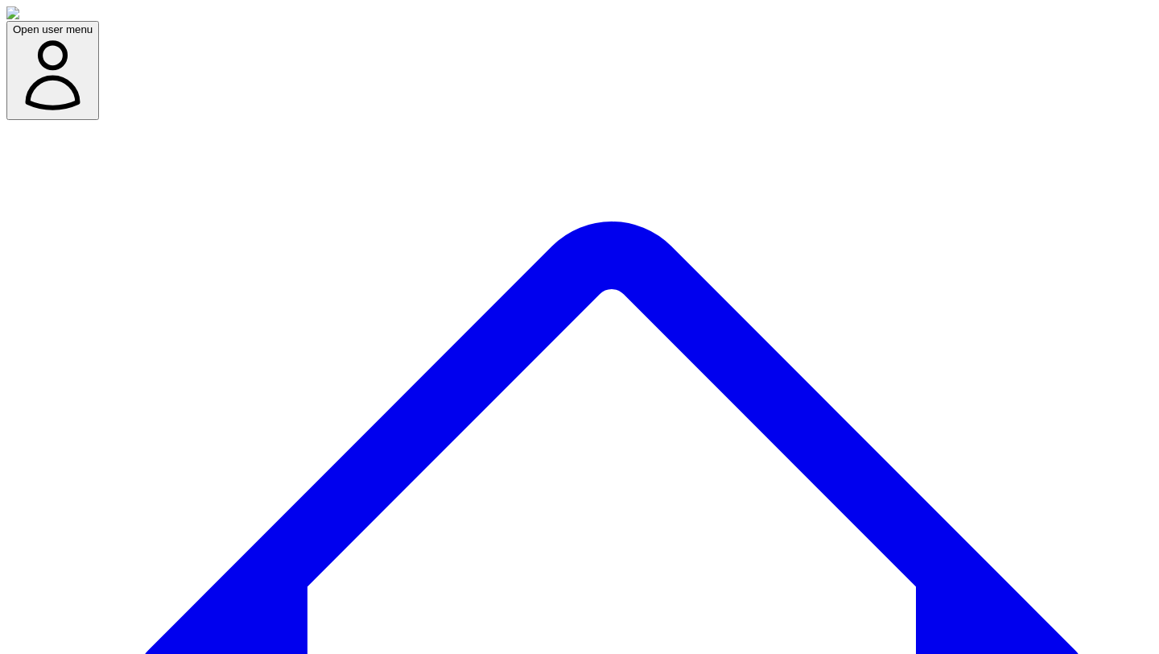
type textarea "*"
type input "**********"
type textarea "*"
select select "**********"
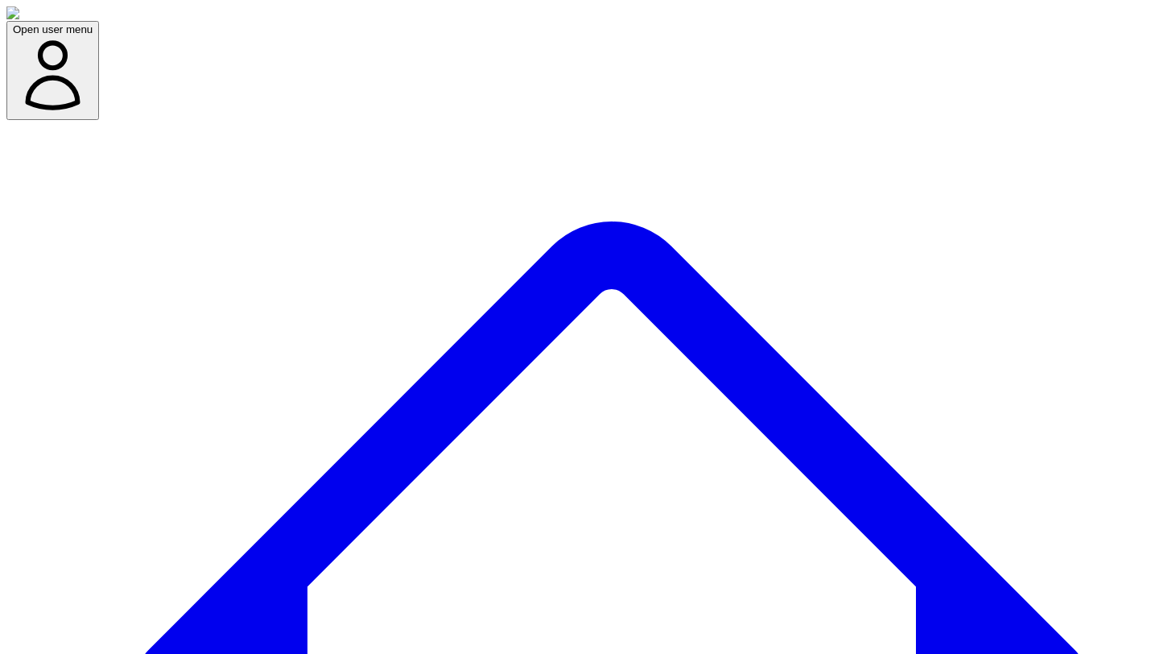
type textarea "*"
type input "*****"
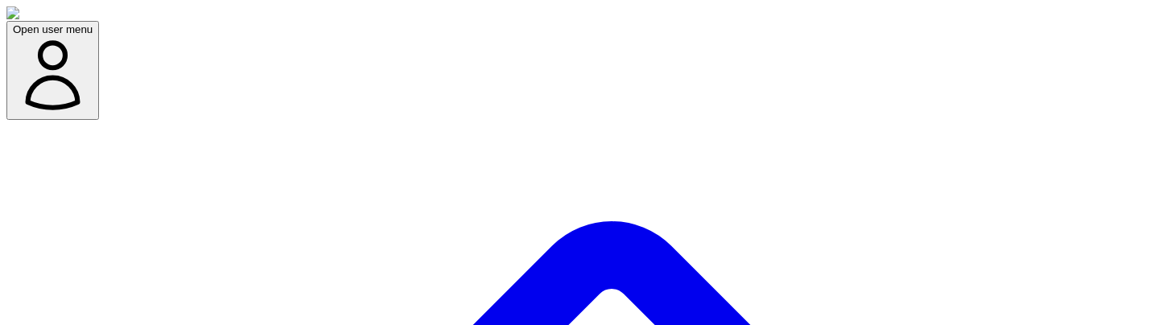
type textarea "*"
